Goal: Information Seeking & Learning: Learn about a topic

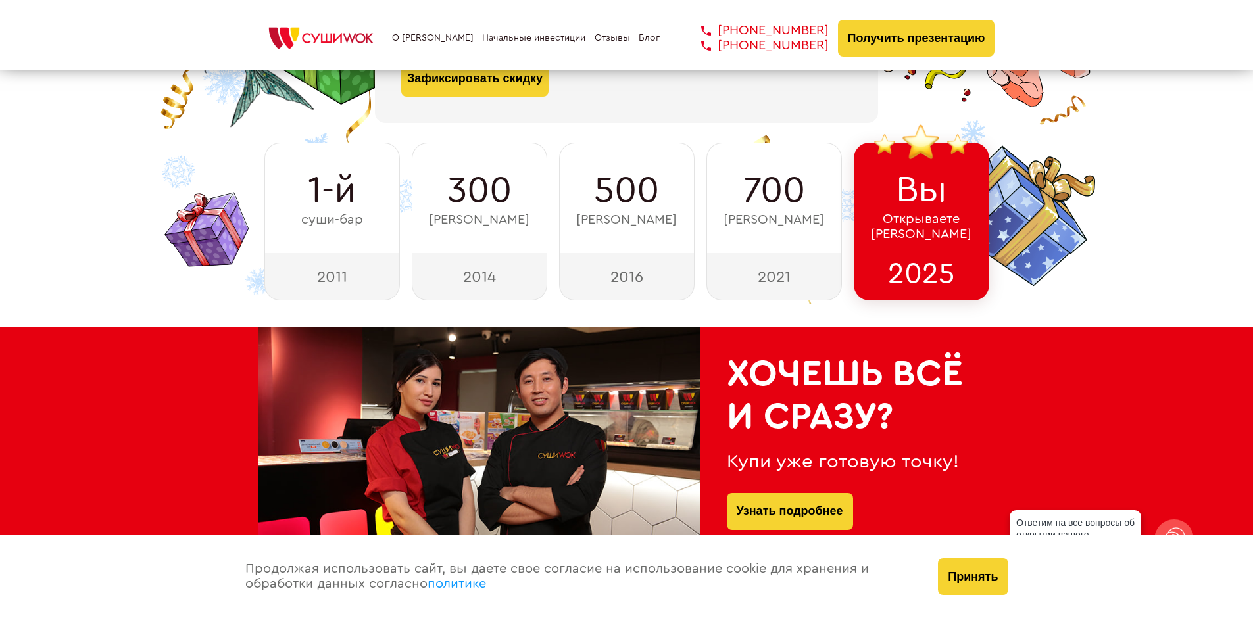
scroll to position [395, 0]
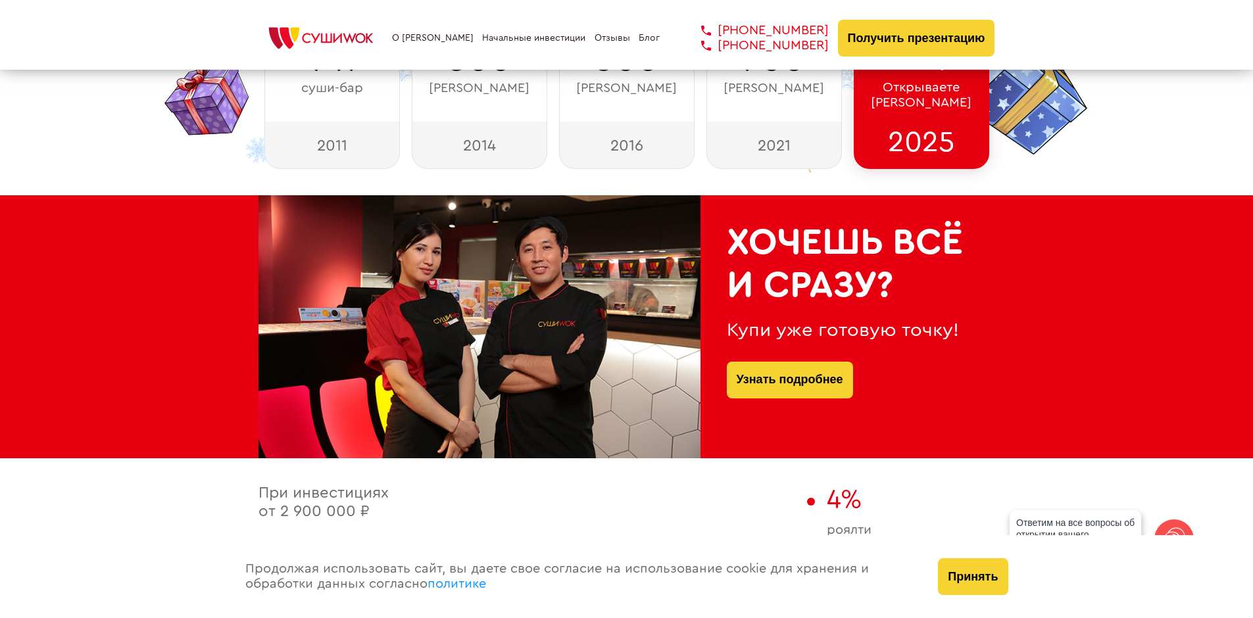
click at [647, 40] on link "Блог" at bounding box center [648, 38] width 21 height 11
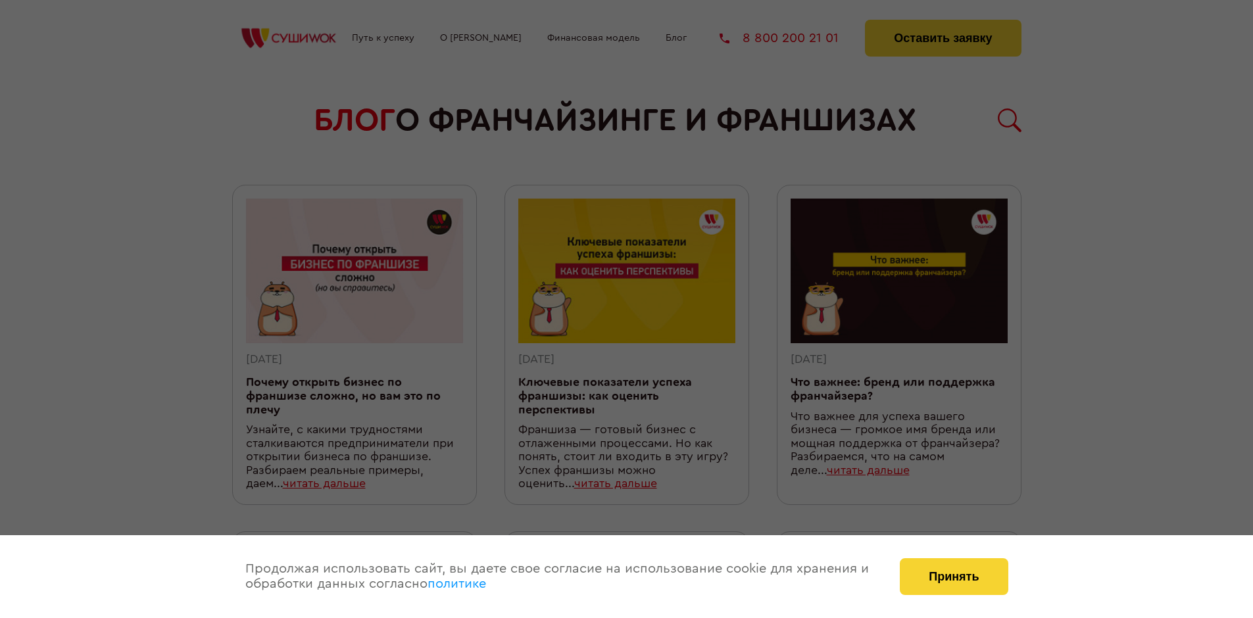
click at [458, 39] on div at bounding box center [626, 309] width 1253 height 618
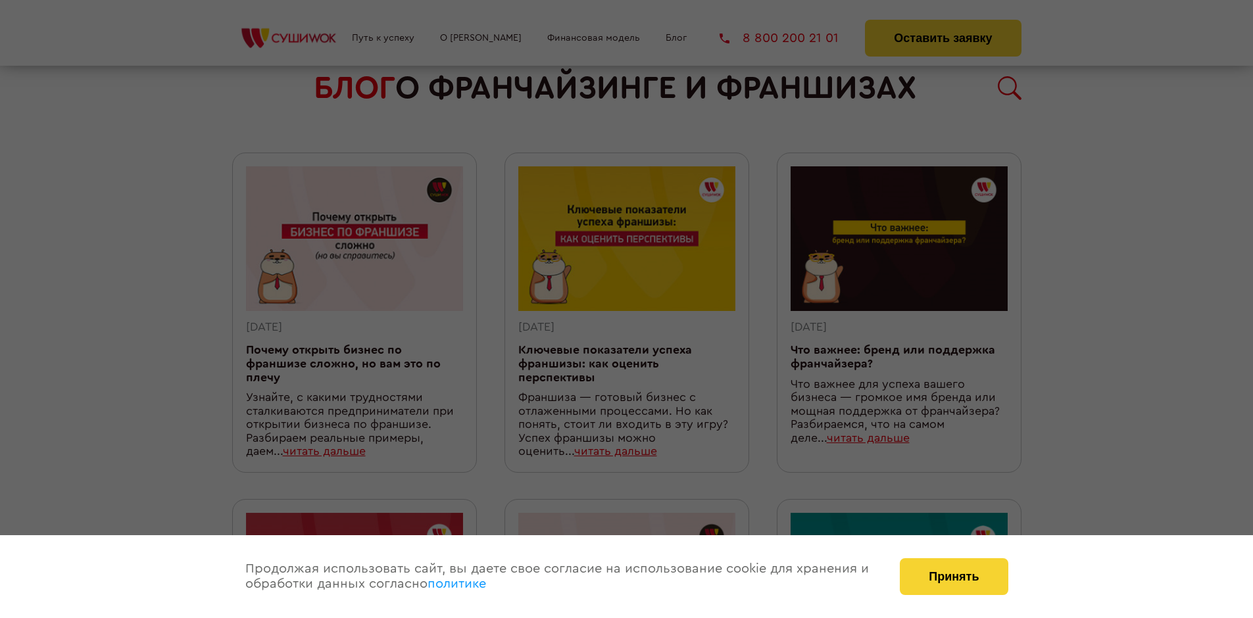
scroll to position [391, 0]
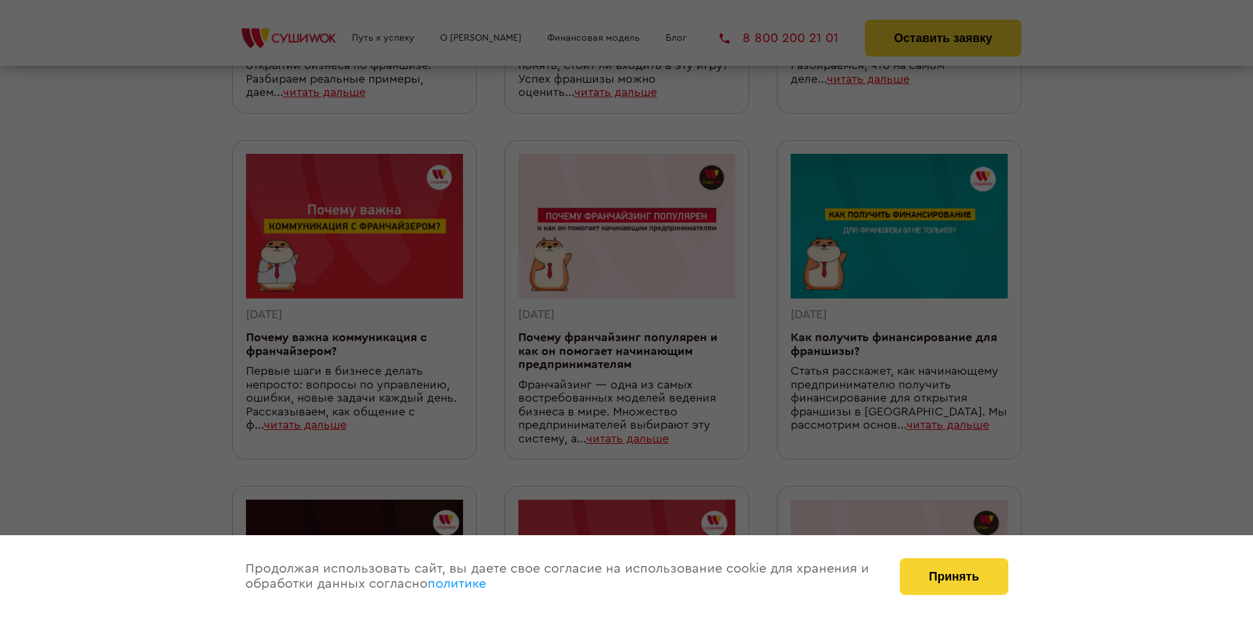
click at [949, 37] on div at bounding box center [626, 309] width 1253 height 618
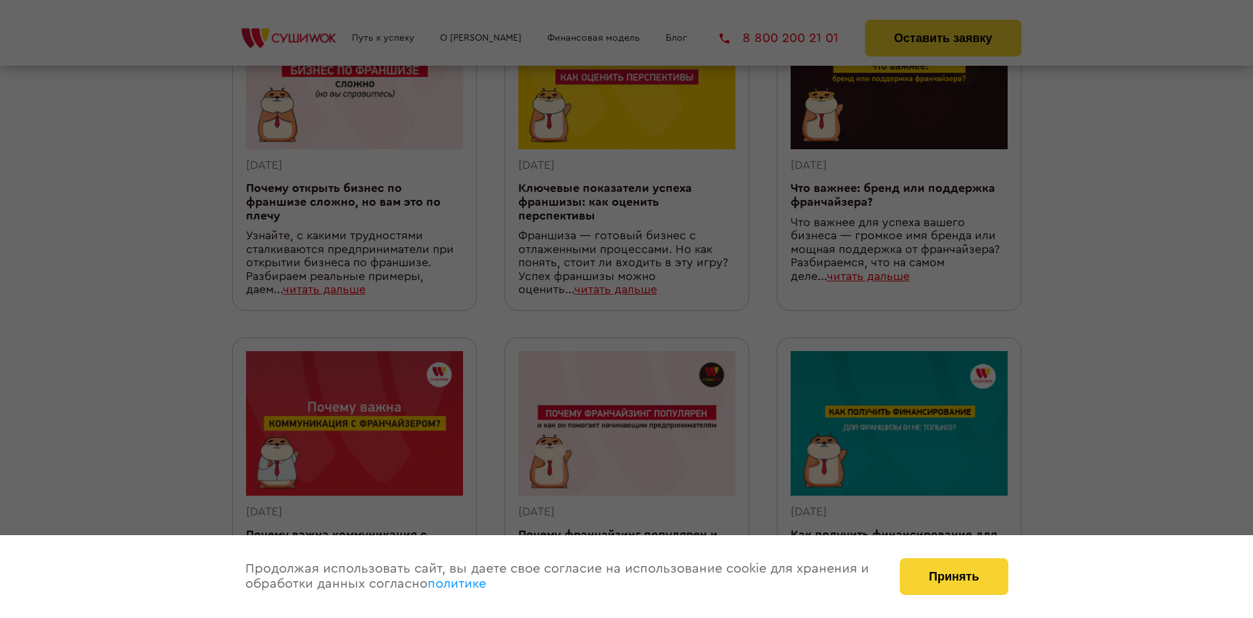
scroll to position [0, 0]
